Goal: Task Accomplishment & Management: Use online tool/utility

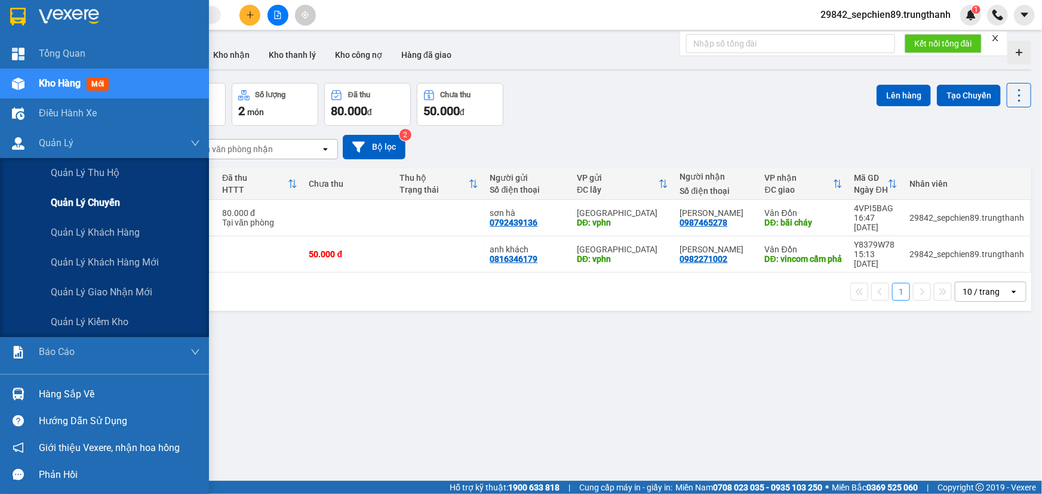
click at [81, 201] on span "Quản lý chuyến" at bounding box center [85, 202] width 69 height 15
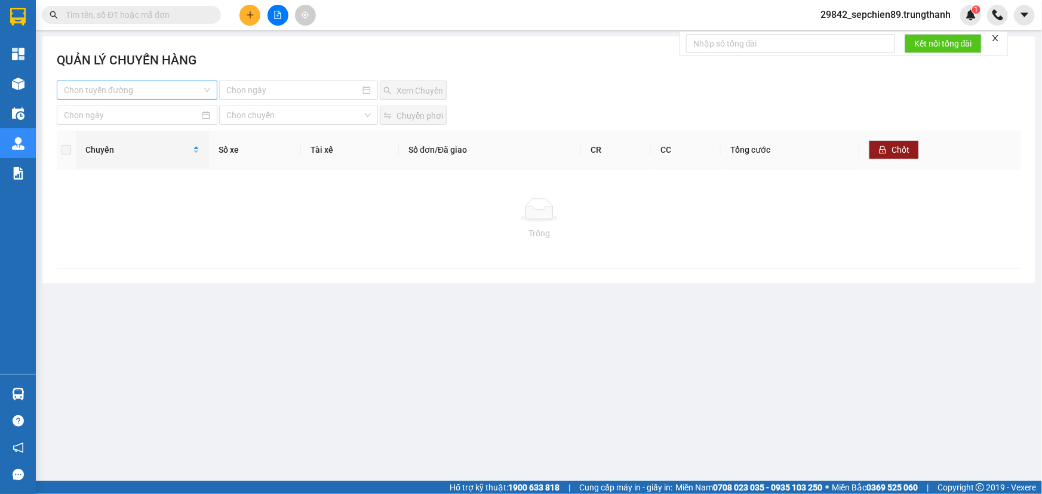
click at [143, 92] on input "search" at bounding box center [133, 90] width 138 height 18
click at [119, 119] on div "Hà Nội - Vân Đồn" at bounding box center [137, 113] width 146 height 13
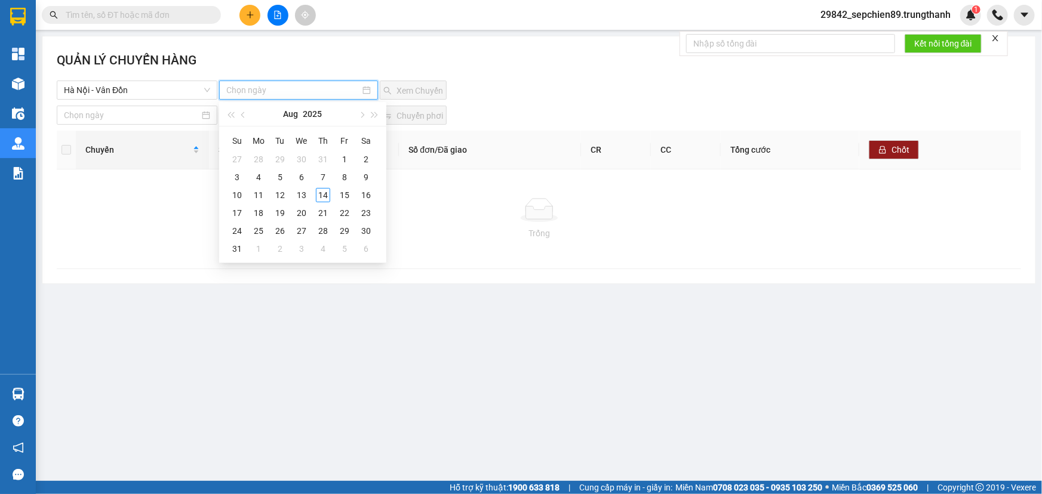
click at [289, 87] on input at bounding box center [293, 90] width 134 height 13
type input "[DATE]"
click at [321, 193] on div "14" at bounding box center [323, 195] width 14 height 14
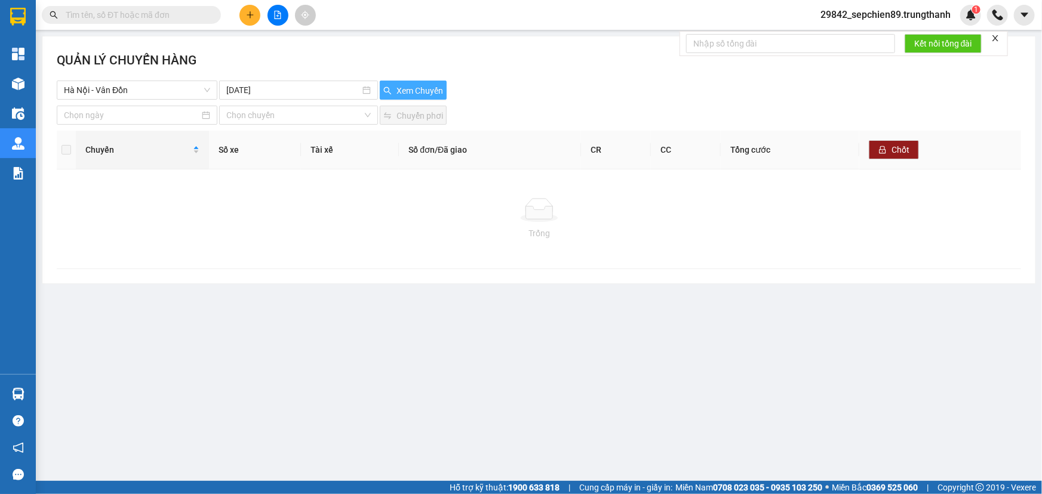
click at [407, 94] on span "Xem Chuyến" at bounding box center [420, 90] width 47 height 13
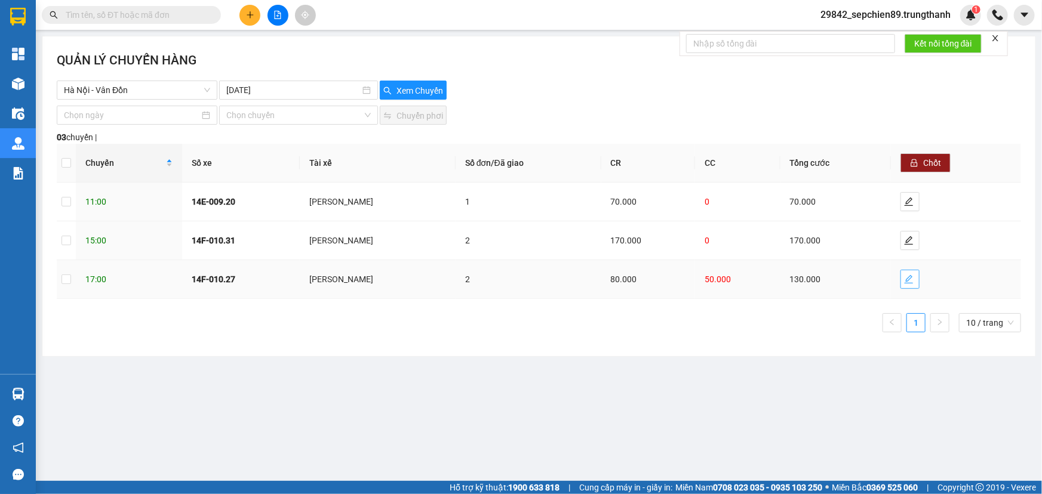
click at [913, 282] on icon "edit" at bounding box center [909, 279] width 8 height 8
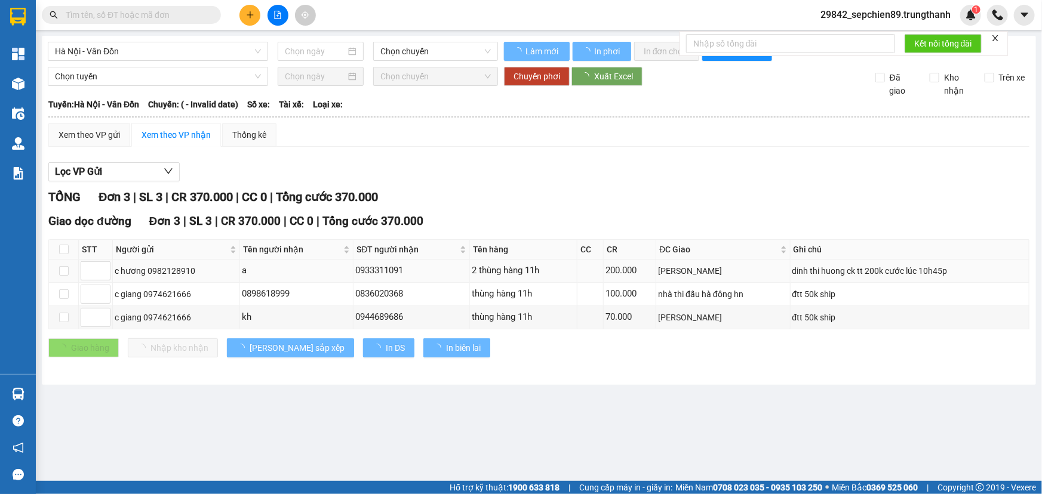
type input "[DATE]"
